Goal: Task Accomplishment & Management: Complete application form

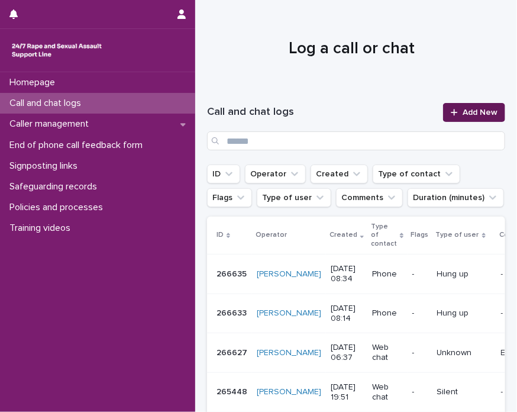
click at [467, 104] on link "Add New" at bounding box center [474, 112] width 62 height 19
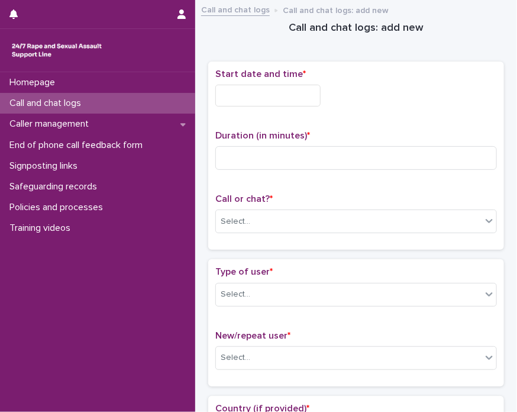
click at [259, 110] on div "Start date and time *" at bounding box center [356, 92] width 282 height 47
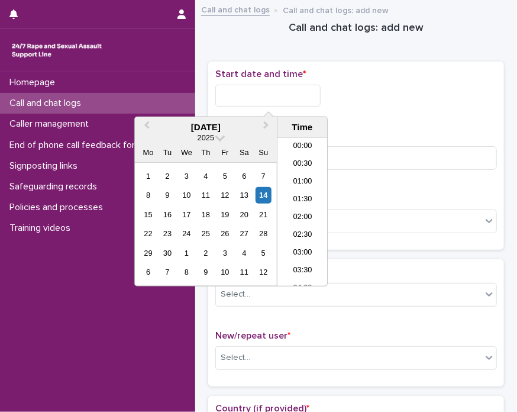
click at [267, 103] on input "text" at bounding box center [267, 96] width 105 height 22
click at [293, 209] on li "09:00" at bounding box center [303, 212] width 50 height 18
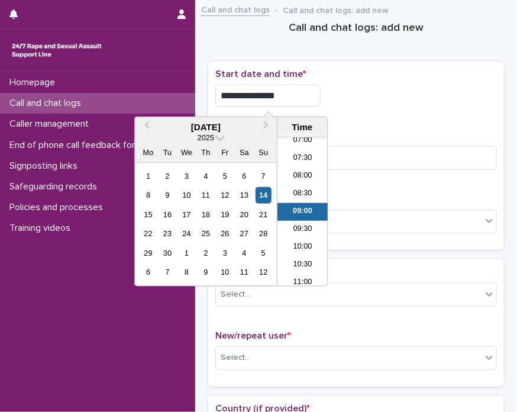
click at [284, 91] on input "**********" at bounding box center [267, 96] width 105 height 22
type input "**********"
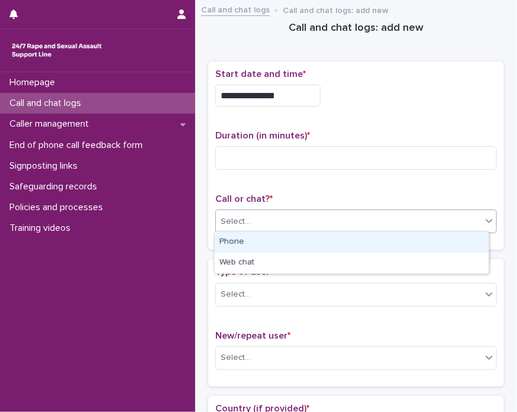
click at [380, 224] on div "Select..." at bounding box center [349, 222] width 266 height 20
click at [293, 245] on div "Phone" at bounding box center [352, 242] width 274 height 21
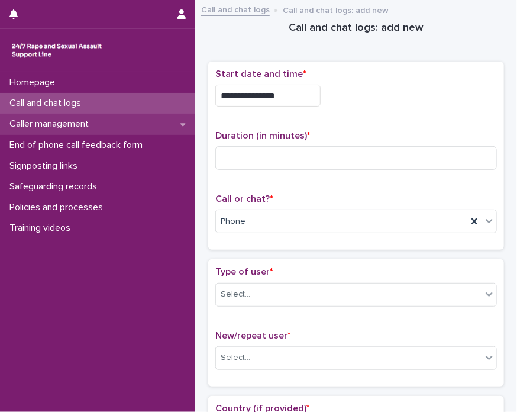
click at [13, 118] on p "Caller management" at bounding box center [51, 123] width 93 height 11
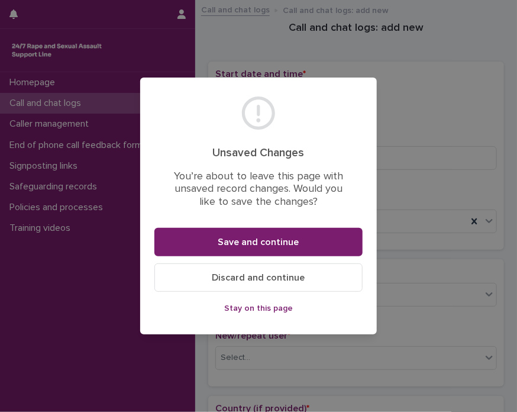
click at [267, 311] on span "Stay on this page" at bounding box center [258, 308] width 69 height 8
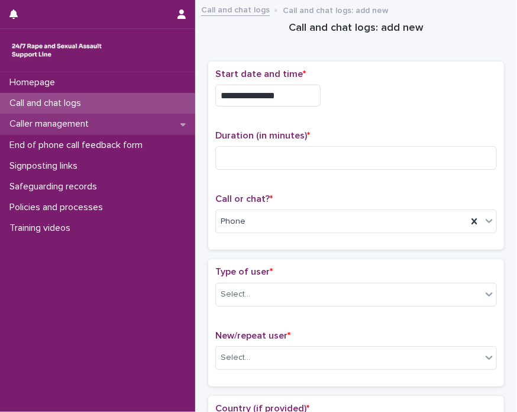
scroll to position [69, 0]
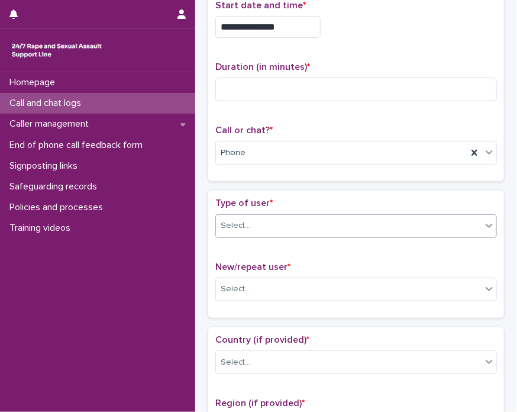
click at [251, 229] on div at bounding box center [251, 226] width 1 height 12
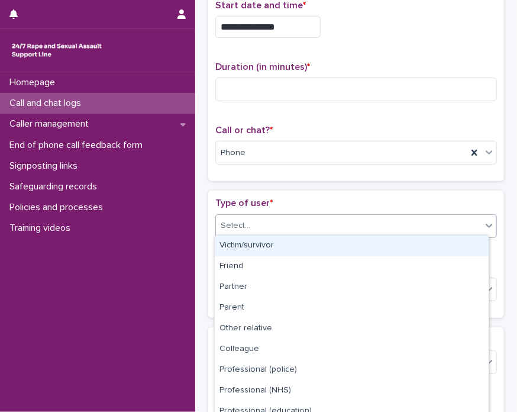
click at [249, 243] on div "Victim/survivor" at bounding box center [352, 246] width 274 height 21
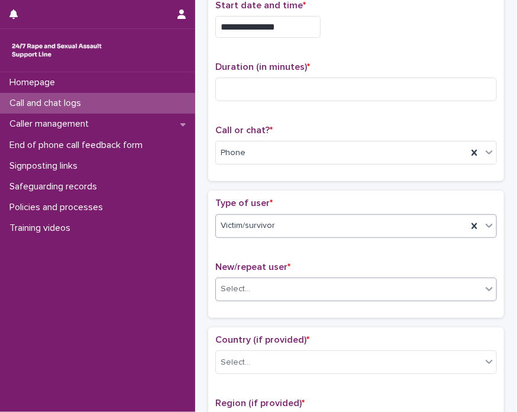
click at [244, 298] on body "**********" at bounding box center [258, 206] width 517 height 412
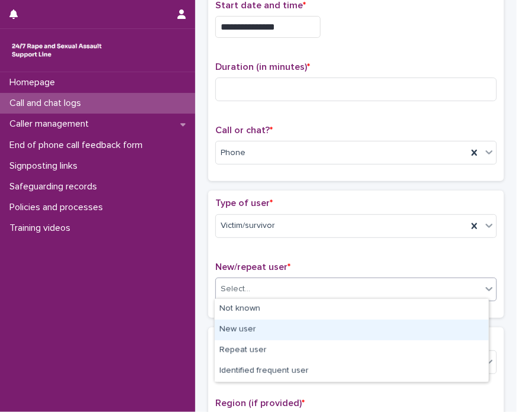
click at [263, 328] on div "New user" at bounding box center [352, 330] width 274 height 21
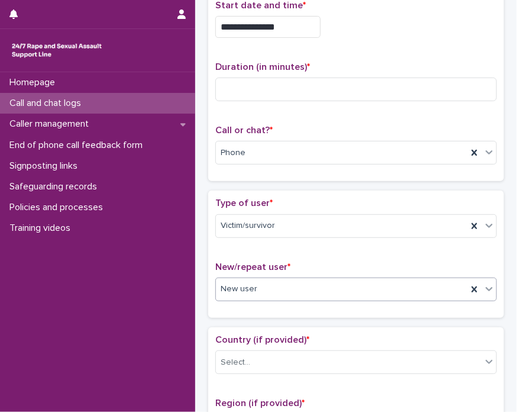
type input "*"
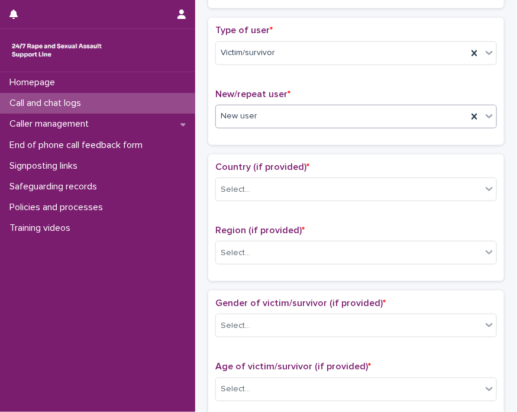
scroll to position [270, 0]
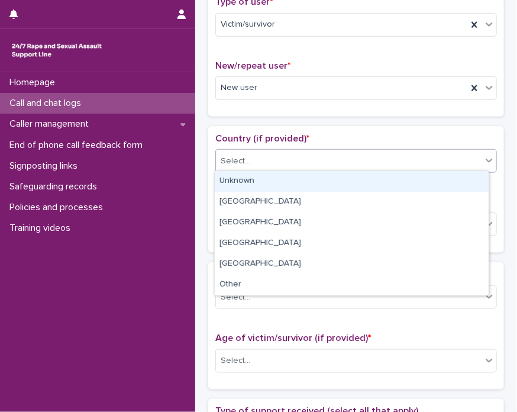
click at [327, 167] on div "Select..." at bounding box center [349, 161] width 266 height 20
click at [273, 175] on div "Unknown" at bounding box center [352, 181] width 274 height 21
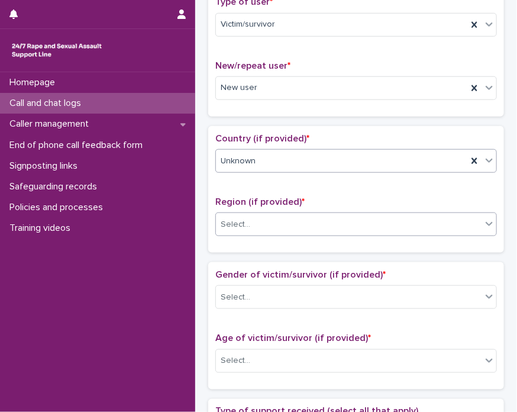
click at [246, 215] on div "Select..." at bounding box center [349, 225] width 266 height 20
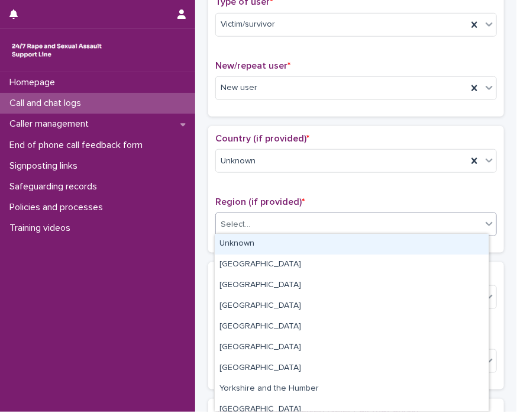
click at [243, 241] on div "Unknown" at bounding box center [352, 244] width 274 height 21
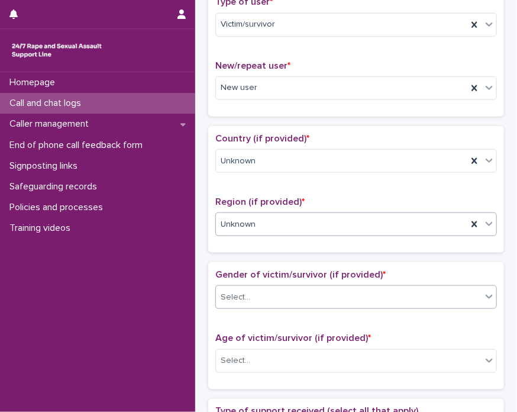
click at [238, 291] on div "Select..." at bounding box center [236, 297] width 30 height 12
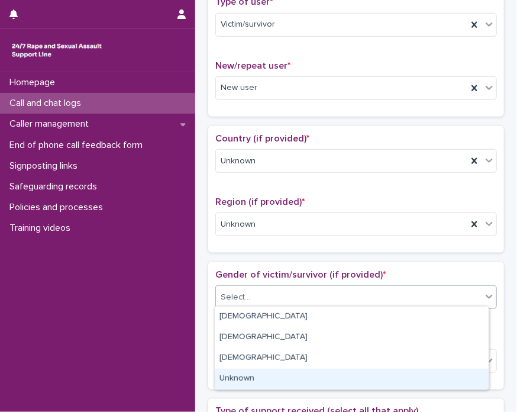
click at [253, 376] on div "Unknown" at bounding box center [352, 379] width 274 height 21
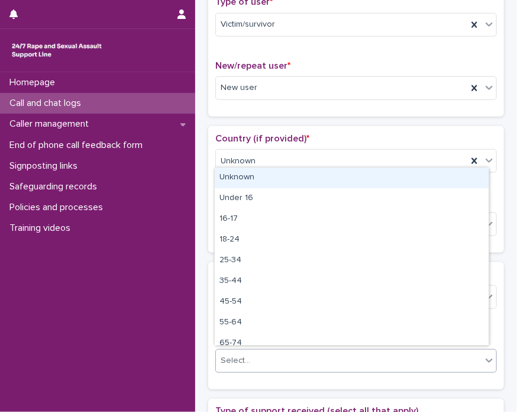
click at [269, 362] on div "Select..." at bounding box center [349, 361] width 266 height 20
click at [243, 187] on div "Unknown" at bounding box center [352, 177] width 274 height 21
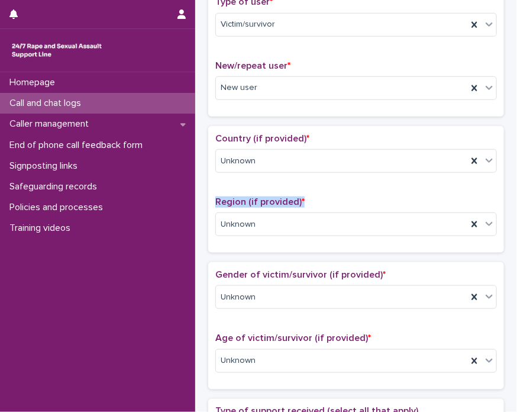
drag, startPoint x: 434, startPoint y: 172, endPoint x: 516, endPoint y: 196, distance: 85.0
click at [516, 196] on div "**********" at bounding box center [258, 206] width 517 height 412
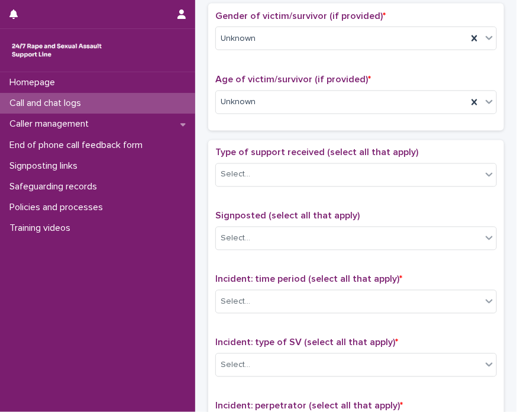
scroll to position [599, 0]
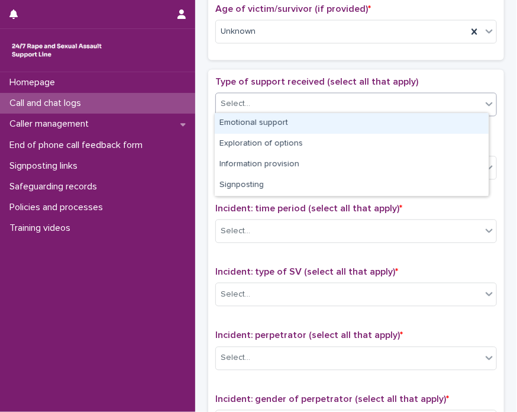
click at [253, 102] on div "Select..." at bounding box center [349, 105] width 266 height 20
click at [260, 127] on div "Emotional support" at bounding box center [352, 123] width 274 height 21
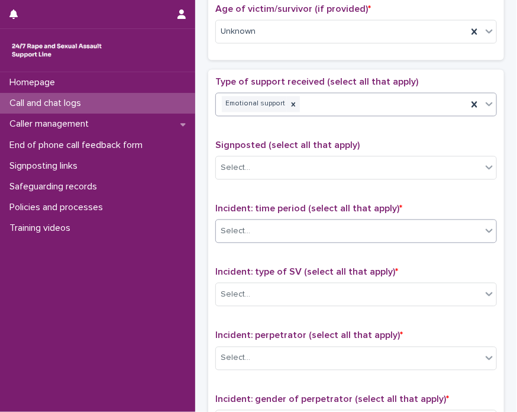
click at [285, 227] on div "Select..." at bounding box center [349, 232] width 266 height 20
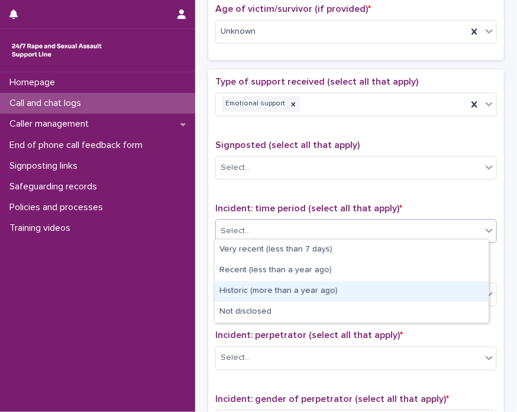
click at [267, 286] on div "Historic (more than a year ago)" at bounding box center [352, 291] width 274 height 21
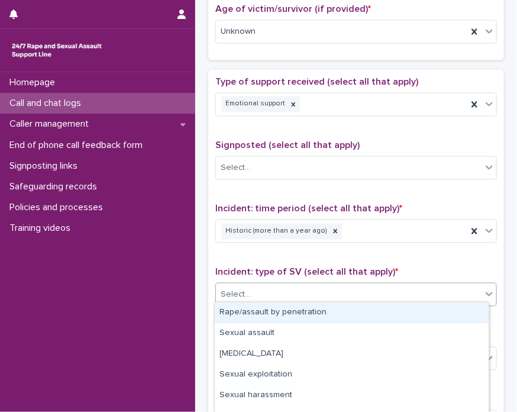
drag, startPoint x: 282, startPoint y: 292, endPoint x: 272, endPoint y: 309, distance: 20.1
click at [272, 309] on body "**********" at bounding box center [258, 206] width 517 height 412
click at [272, 309] on div "Rape/assault by penetration" at bounding box center [352, 312] width 274 height 21
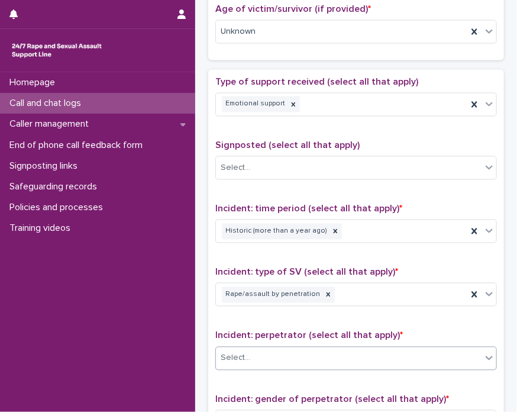
click at [251, 349] on div "Select..." at bounding box center [349, 359] width 266 height 20
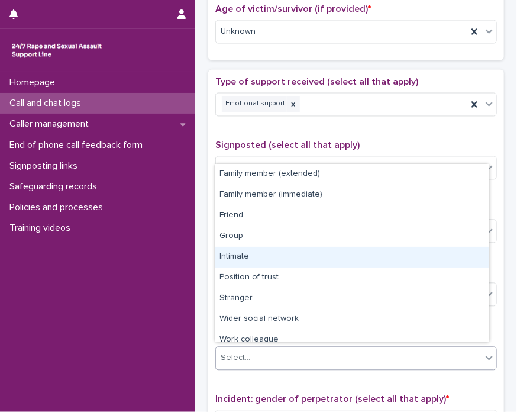
click at [275, 256] on div "Intimate" at bounding box center [352, 257] width 274 height 21
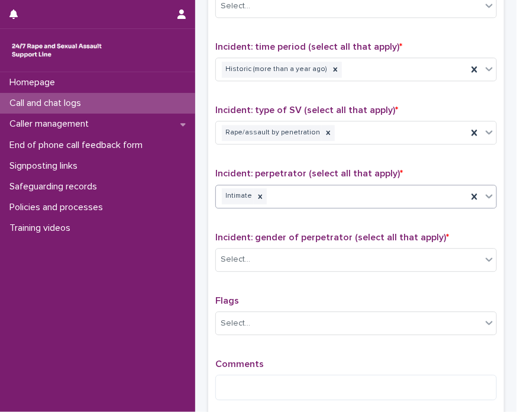
scroll to position [841, 0]
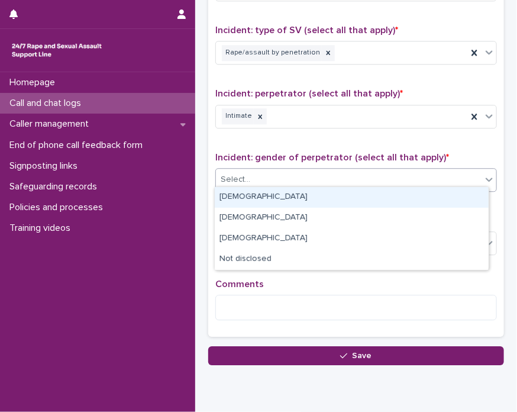
click at [344, 170] on div "Select..." at bounding box center [349, 180] width 266 height 20
click at [319, 196] on div "[DEMOGRAPHIC_DATA]" at bounding box center [352, 197] width 274 height 21
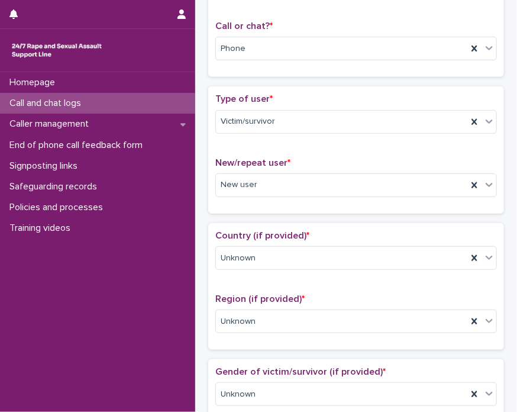
scroll to position [0, 0]
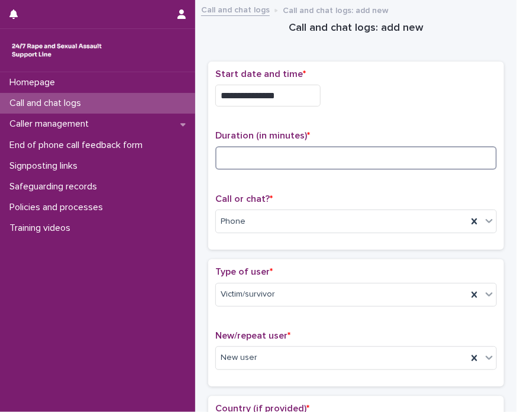
click at [327, 154] on input at bounding box center [356, 158] width 282 height 24
type input "**"
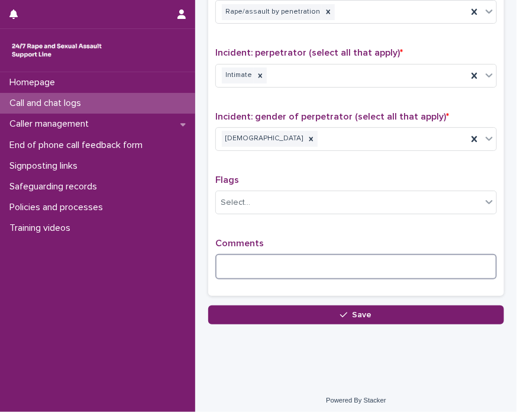
click at [311, 267] on textarea at bounding box center [356, 266] width 282 height 25
type textarea "*"
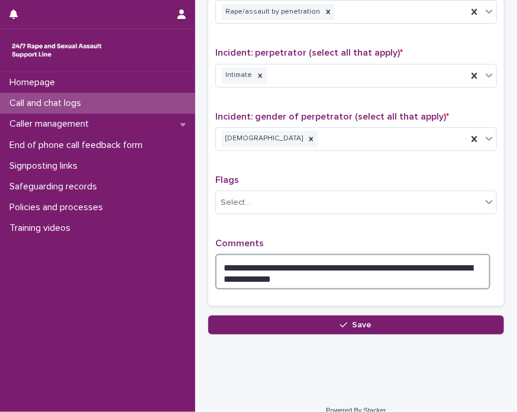
click at [273, 272] on textarea "**********" at bounding box center [352, 272] width 275 height 36
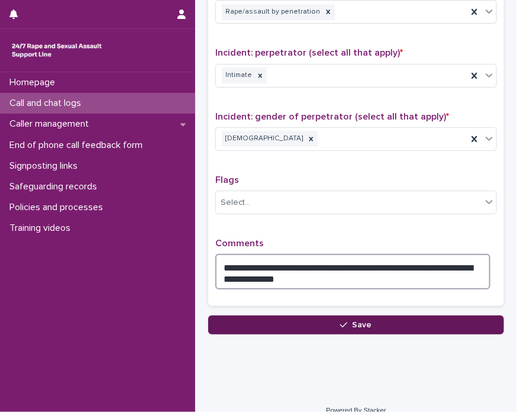
type textarea "**********"
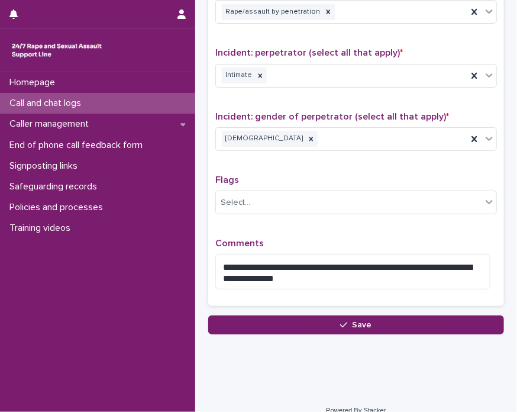
drag, startPoint x: 325, startPoint y: 328, endPoint x: 293, endPoint y: 308, distance: 37.3
click at [293, 308] on div "**********" at bounding box center [356, 51] width 296 height 528
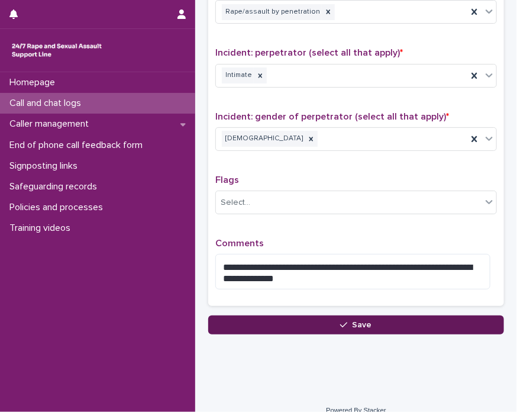
click at [288, 319] on button "Save" at bounding box center [356, 324] width 296 height 19
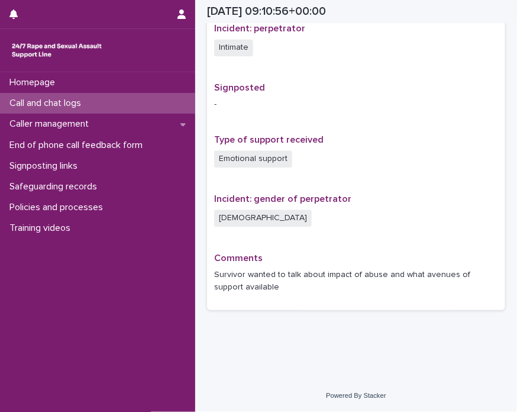
scroll to position [701, 0]
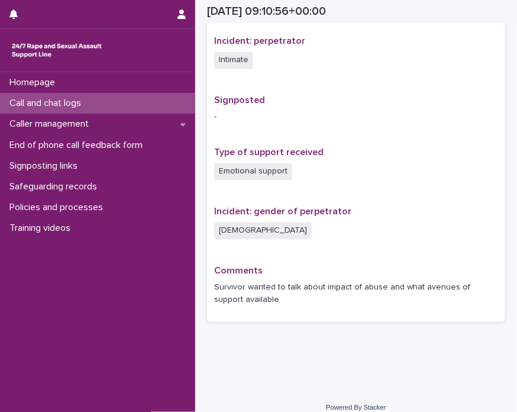
click at [88, 107] on p "Call and chat logs" at bounding box center [48, 103] width 86 height 11
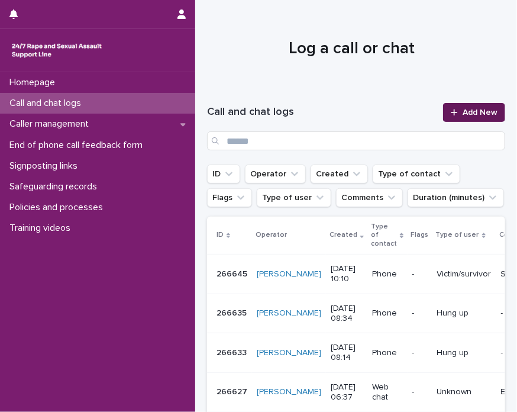
click at [455, 119] on link "Add New" at bounding box center [474, 112] width 62 height 19
